Goal: Task Accomplishment & Management: Manage account settings

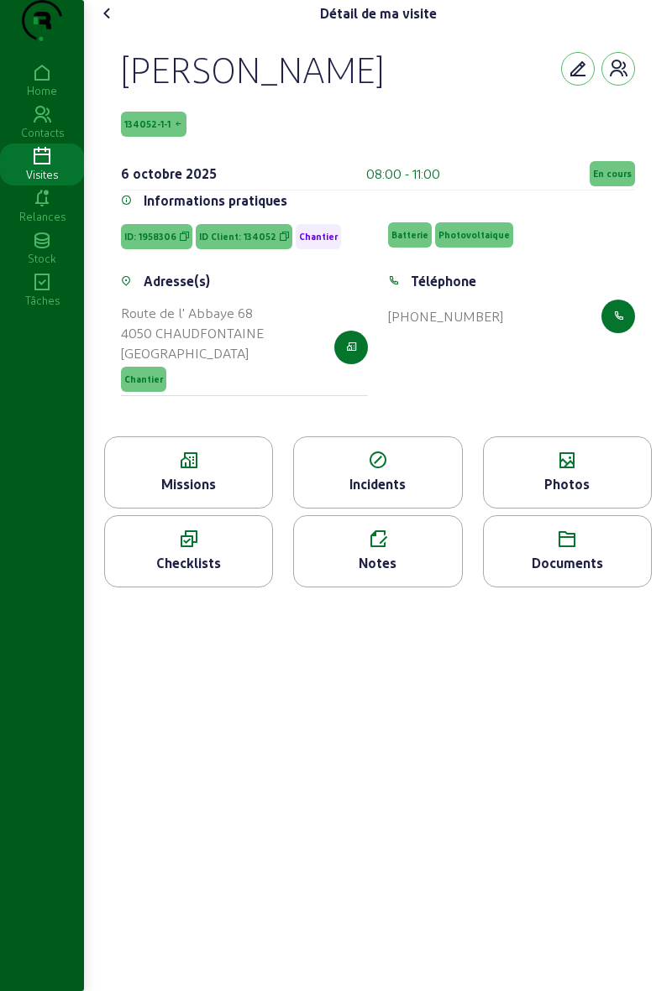
click at [595, 471] on icon at bounding box center [567, 461] width 167 height 20
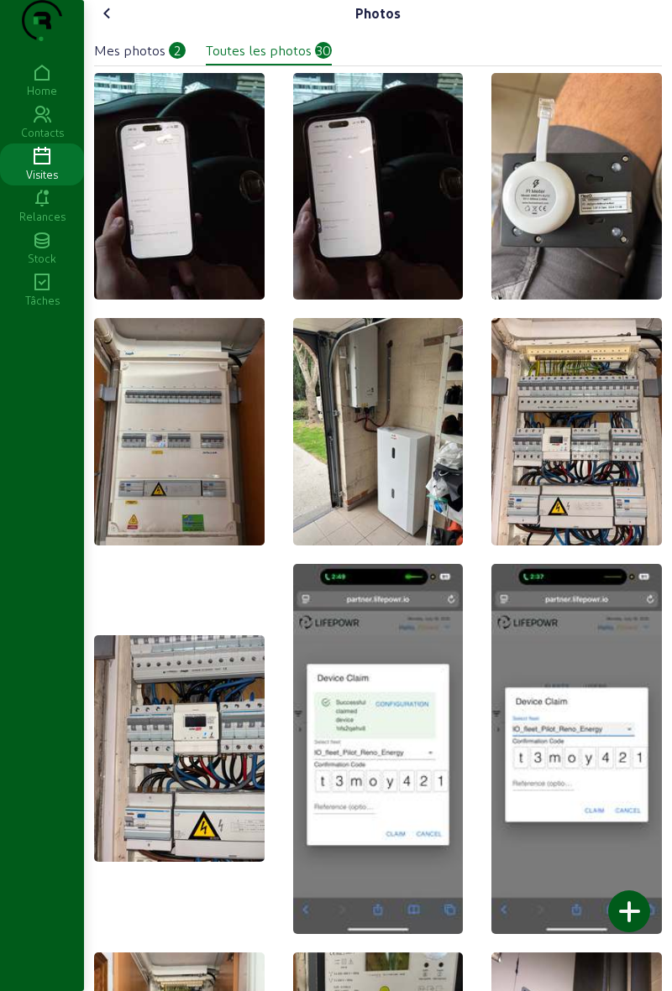
click at [635, 911] on div at bounding box center [629, 912] width 42 height 42
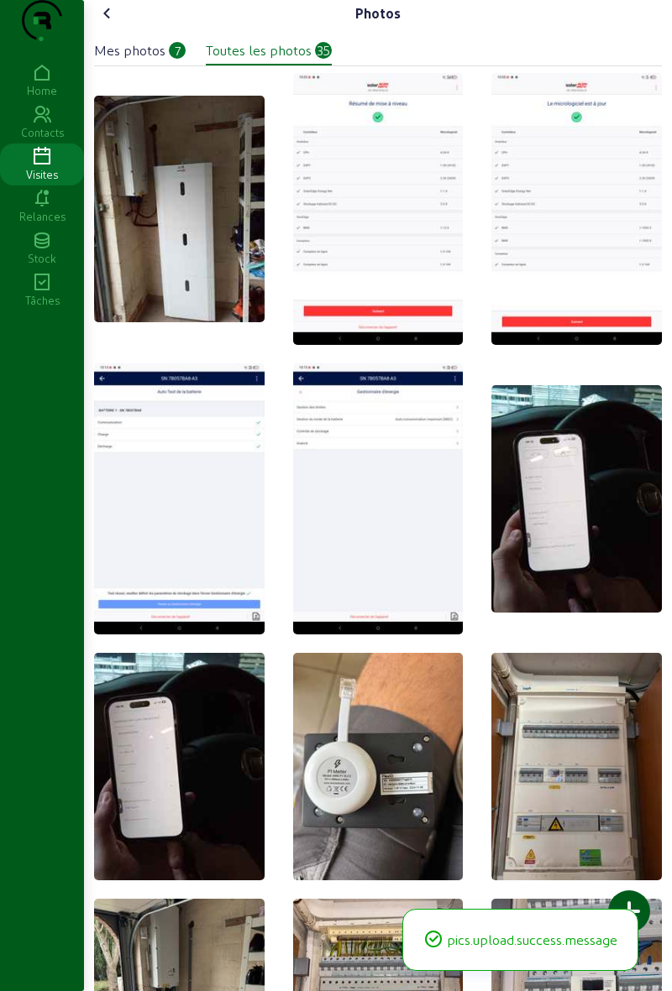
click at [110, 24] on icon at bounding box center [107, 13] width 20 height 20
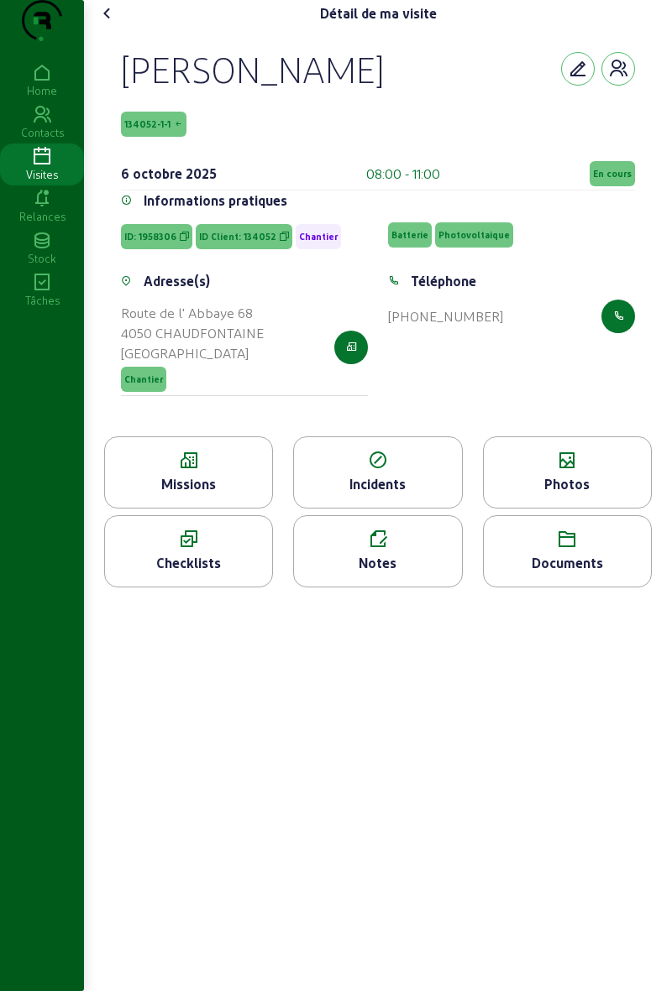
click at [597, 186] on span "En cours" at bounding box center [611, 173] width 45 height 25
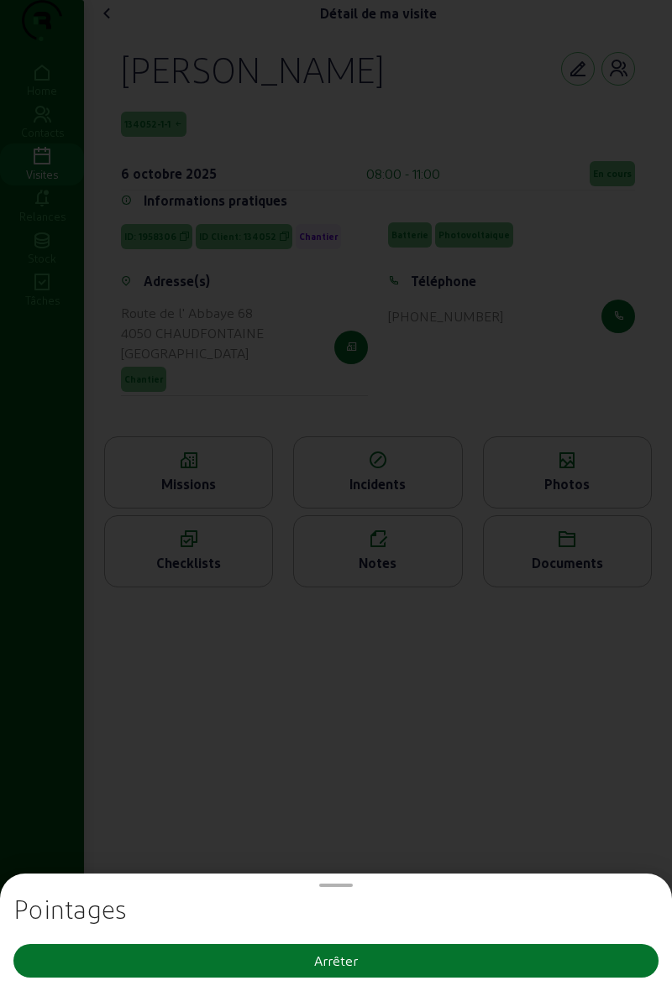
click at [205, 959] on button "Arrêter" at bounding box center [335, 961] width 645 height 34
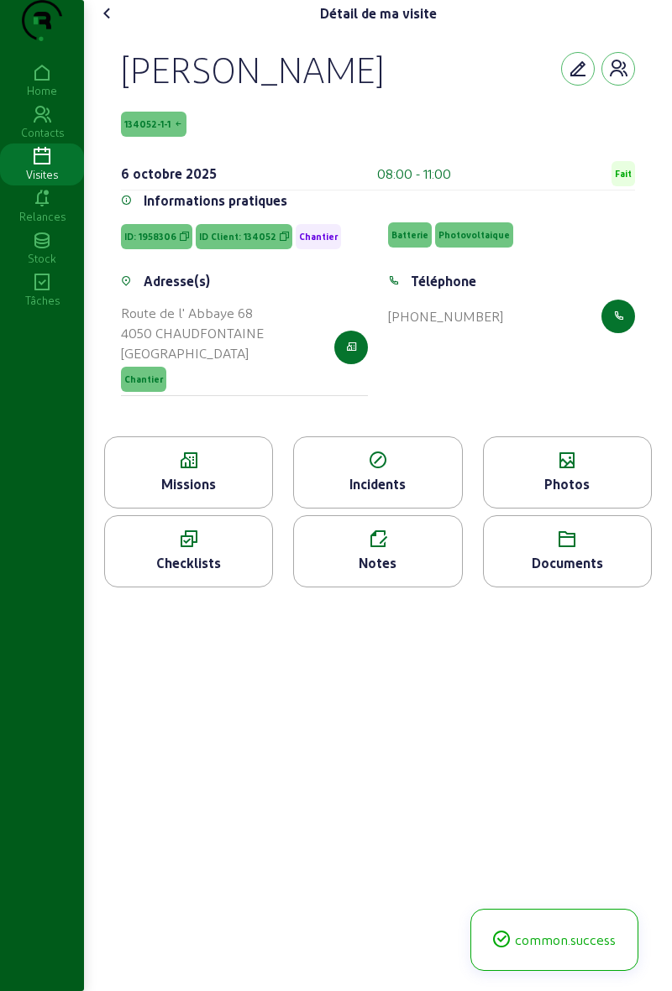
click at [360, 573] on div "Notes" at bounding box center [377, 563] width 167 height 20
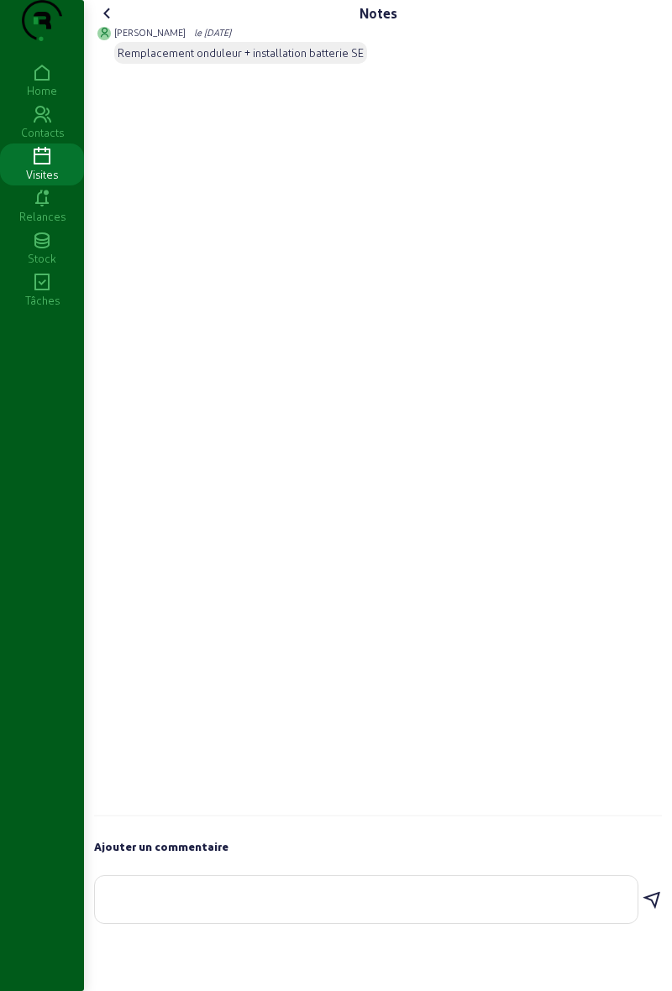
click at [218, 907] on textarea at bounding box center [365, 896] width 515 height 20
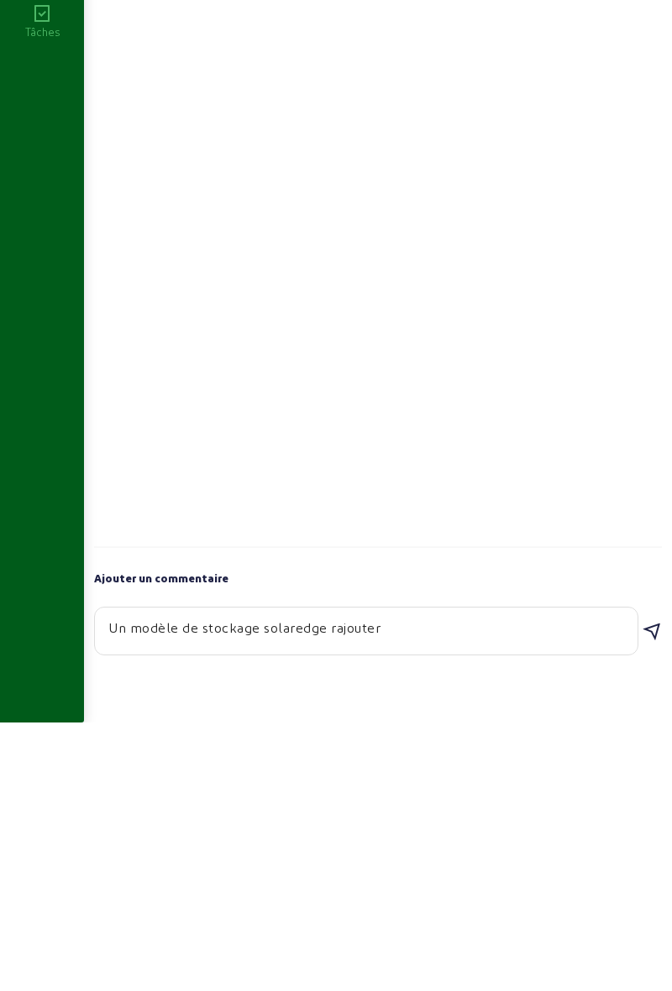
type textarea "Un modèle de stockage solaredge rajouter"
click at [645, 911] on icon at bounding box center [651, 901] width 20 height 20
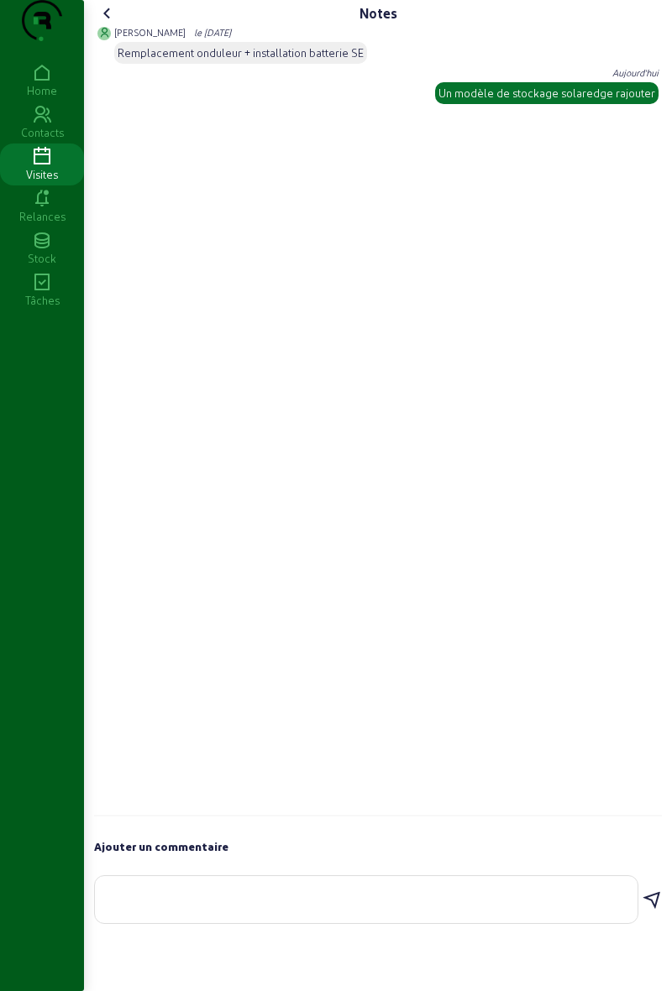
click at [111, 24] on icon at bounding box center [107, 13] width 20 height 20
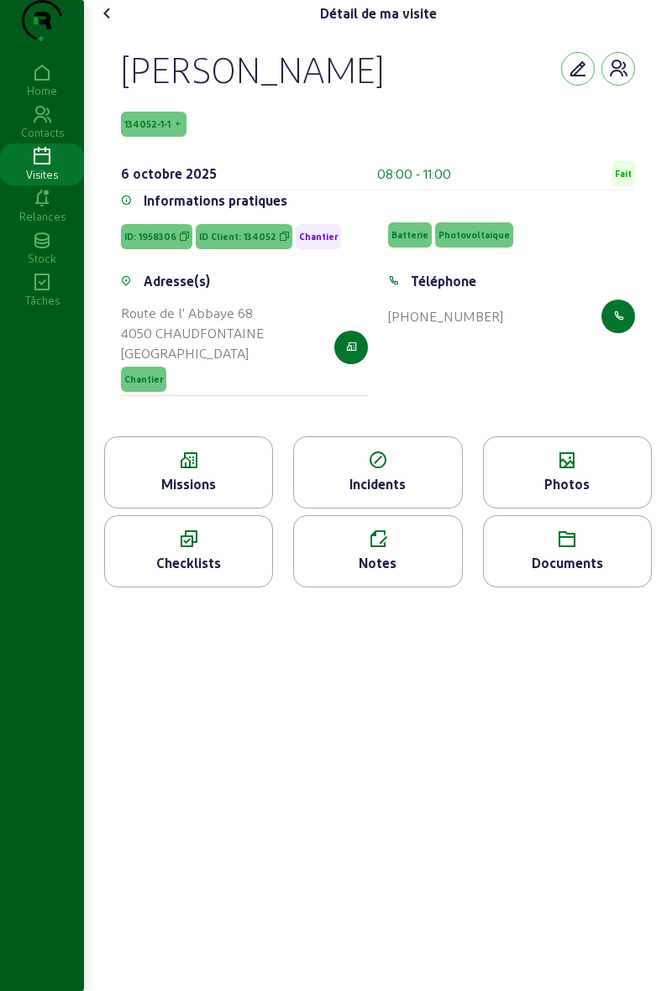
click at [113, 27] on cam-font-icon at bounding box center [107, 13] width 27 height 27
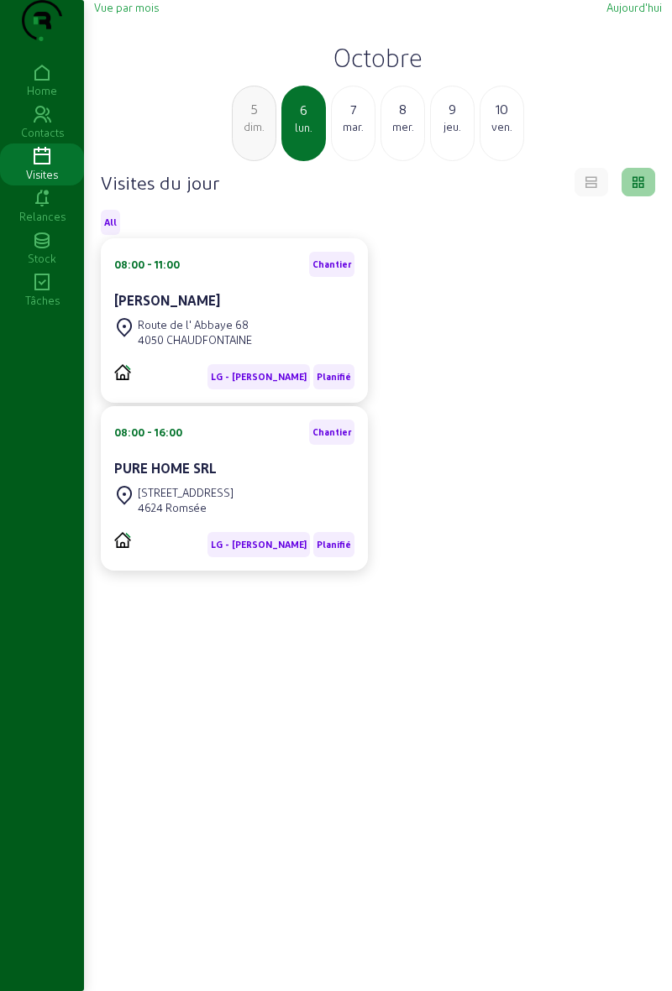
click at [267, 482] on div "PURE HOME SRL" at bounding box center [234, 470] width 240 height 24
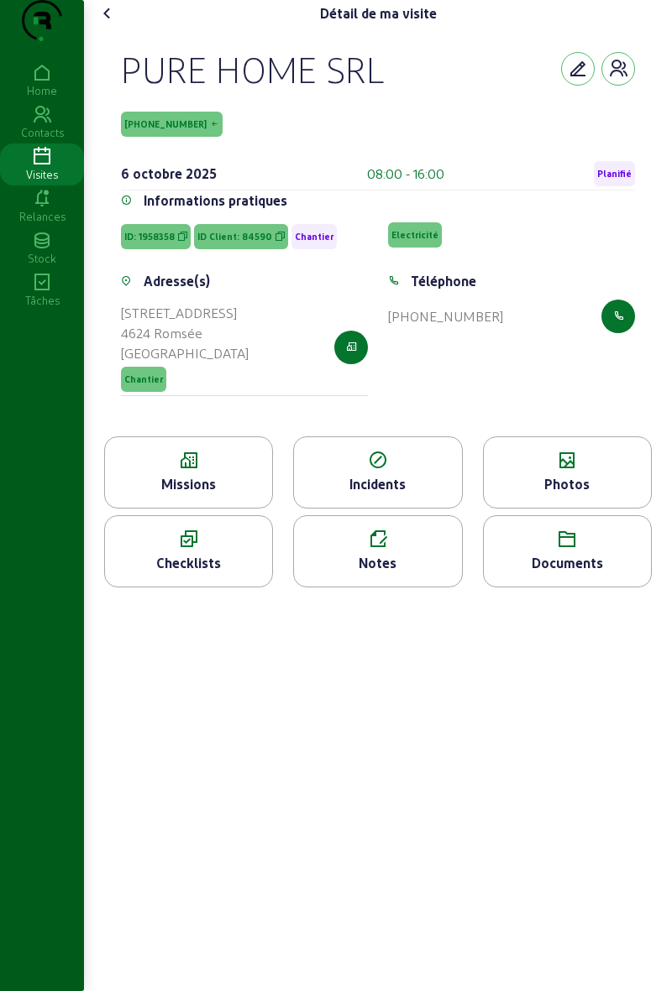
click at [614, 186] on span "Planifié" at bounding box center [614, 173] width 41 height 25
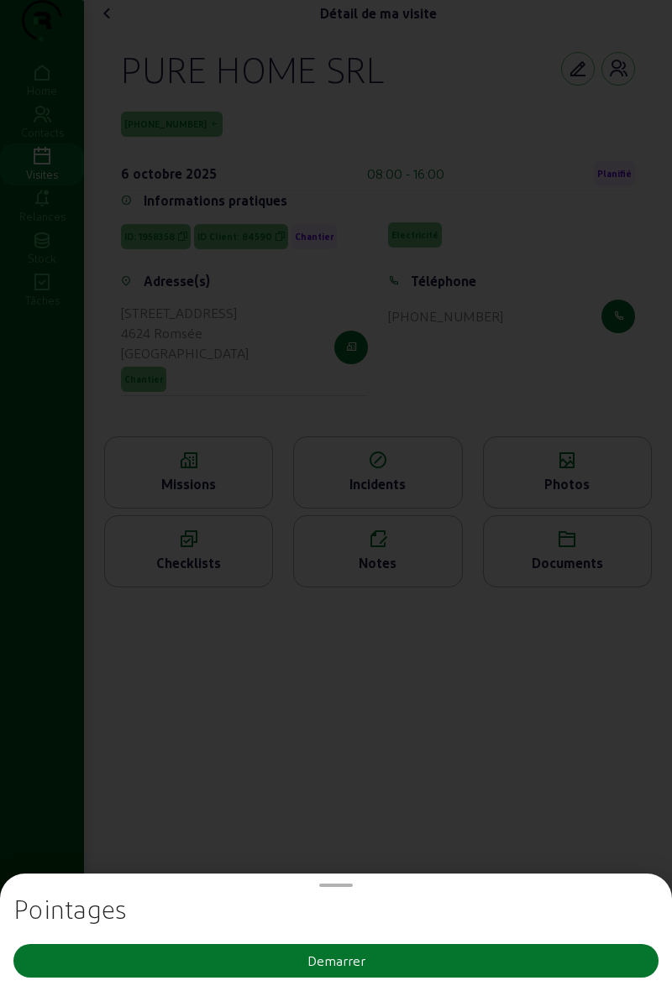
click at [521, 952] on button "Demarrer" at bounding box center [335, 961] width 645 height 34
